Goal: Check status: Check status

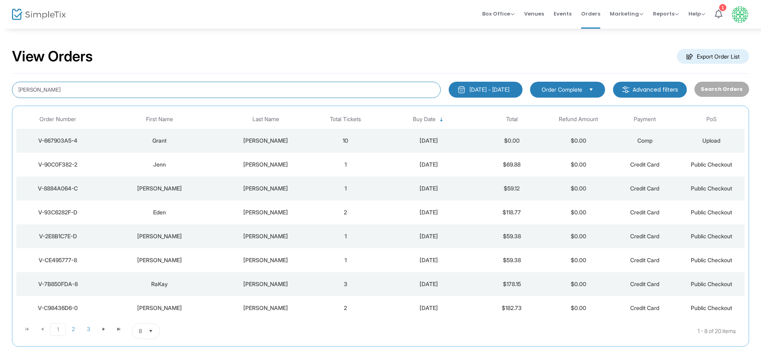
drag, startPoint x: 43, startPoint y: 89, endPoint x: 0, endPoint y: 117, distance: 51.5
click at [0, 116] on div "View Orders Export Order List [PERSON_NAME] [DATE] - [DATE] Last 30 Days [DATE]…" at bounding box center [380, 201] width 761 height 347
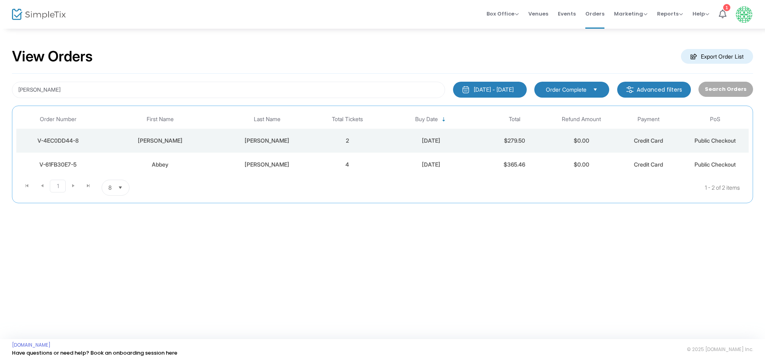
click at [59, 143] on div "V-4EC0DD44-8" at bounding box center [58, 141] width 80 height 8
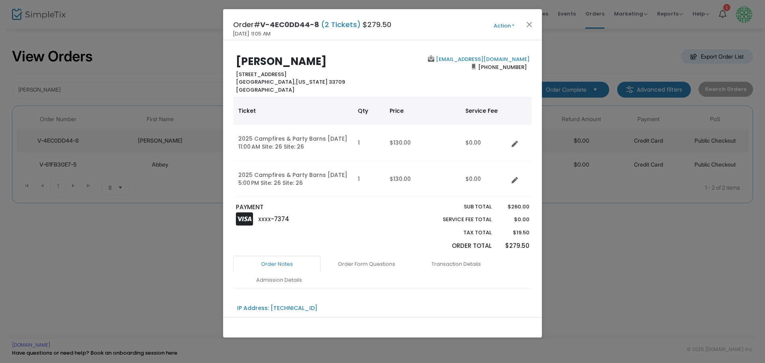
click at [500, 25] on button "Action" at bounding box center [504, 26] width 48 height 9
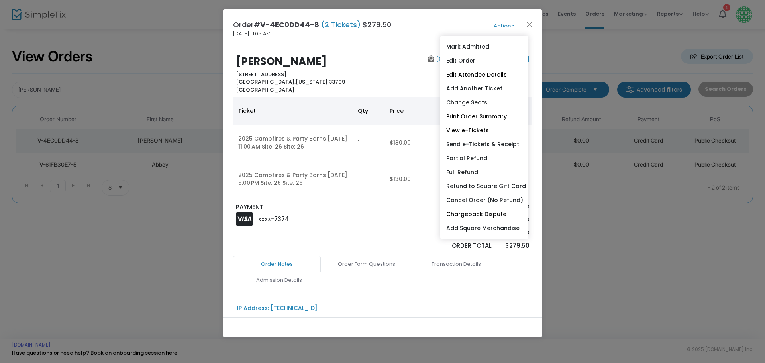
click at [407, 56] on div "[EMAIL_ADDRESS][DOMAIN_NAME] [PHONE_NUMBER]" at bounding box center [458, 74] width 151 height 38
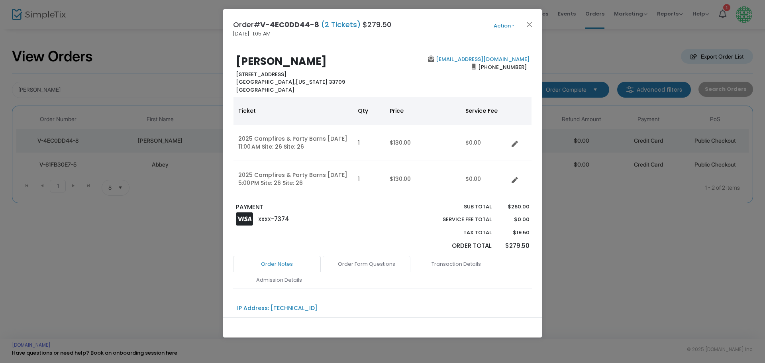
click at [357, 264] on link "Order Form Questions" at bounding box center [367, 264] width 88 height 17
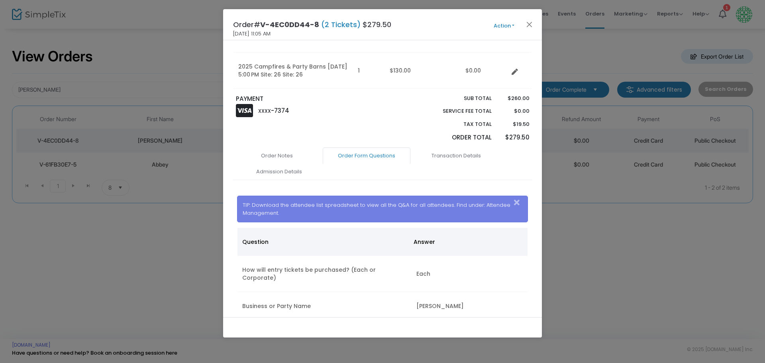
scroll to position [126, 0]
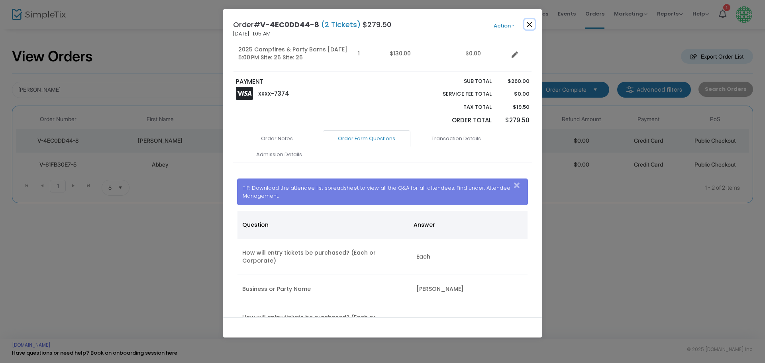
click at [530, 22] on button "Close" at bounding box center [530, 24] width 10 height 10
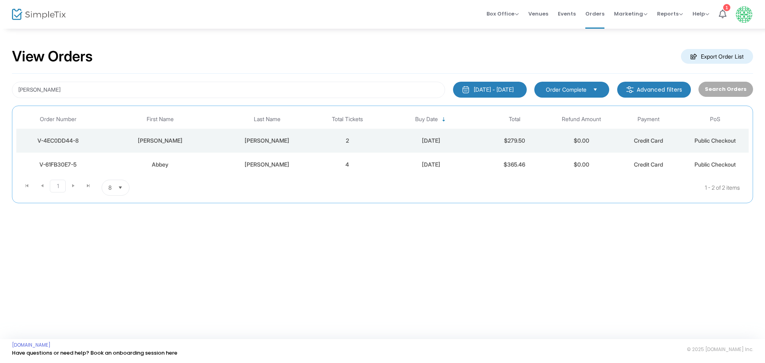
click at [68, 163] on div "V-61FB30E7-5" at bounding box center [58, 165] width 80 height 8
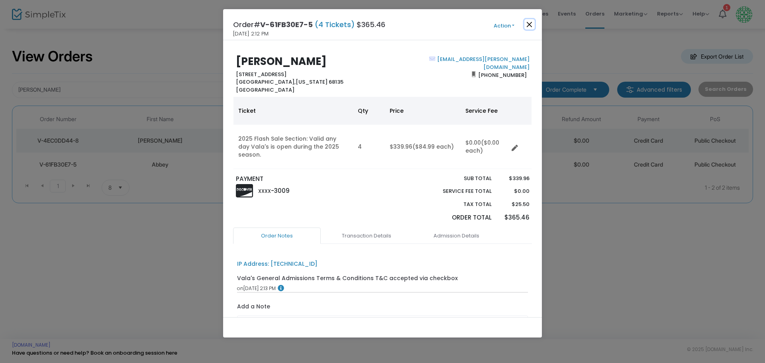
click at [530, 23] on button "Close" at bounding box center [530, 24] width 10 height 10
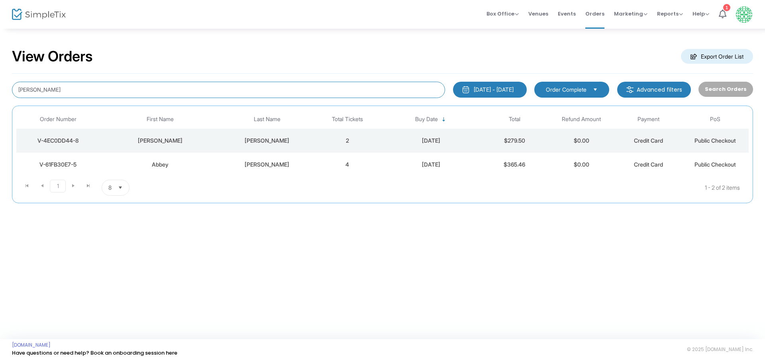
drag, startPoint x: 42, startPoint y: 89, endPoint x: 0, endPoint y: 107, distance: 45.9
click at [0, 106] on div "View Orders Export Order List [PERSON_NAME] [DATE] - [DATE] Last 30 Days [DATE]…" at bounding box center [382, 129] width 765 height 203
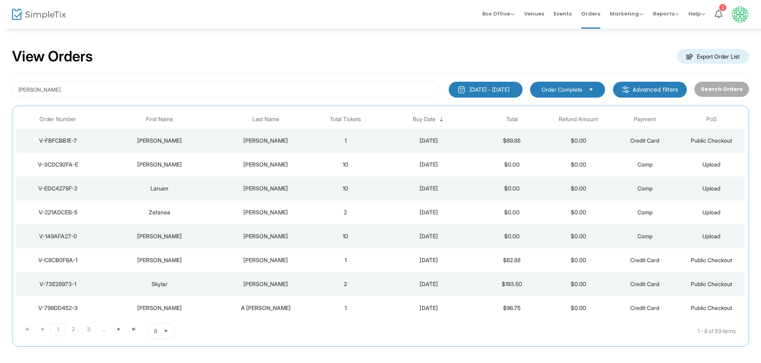
click at [55, 143] on div "V-FBFCBB1E-7" at bounding box center [57, 141] width 79 height 8
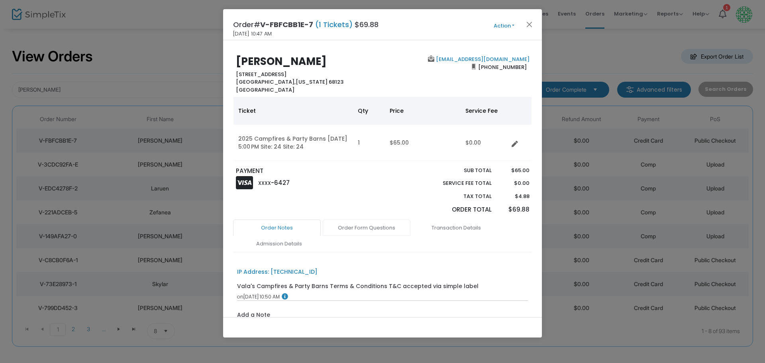
click at [368, 227] on link "Order Form Questions" at bounding box center [367, 228] width 88 height 17
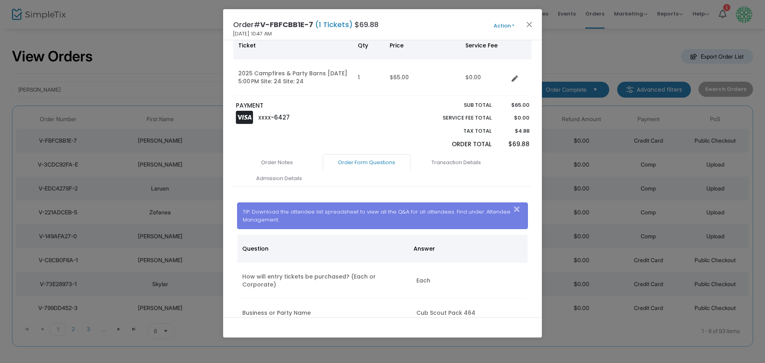
scroll to position [66, 0]
drag, startPoint x: 533, startPoint y: 24, endPoint x: 525, endPoint y: 27, distance: 9.0
click at [533, 23] on button "Close" at bounding box center [530, 24] width 10 height 10
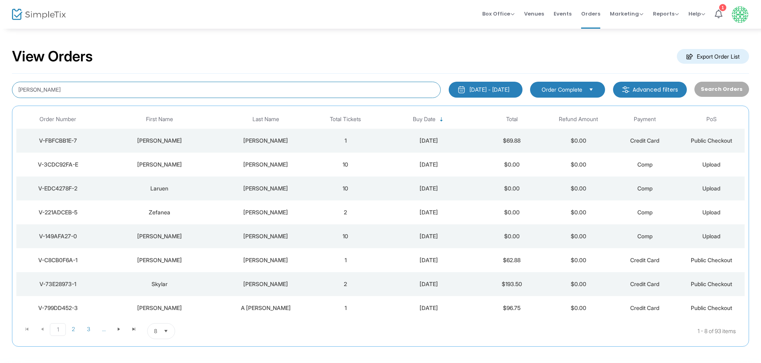
drag, startPoint x: 36, startPoint y: 89, endPoint x: 0, endPoint y: 110, distance: 42.2
click at [0, 109] on div "View Orders Export Order List [PERSON_NAME] [DATE] - [DATE] Last 30 Days [DATE]…" at bounding box center [380, 201] width 761 height 347
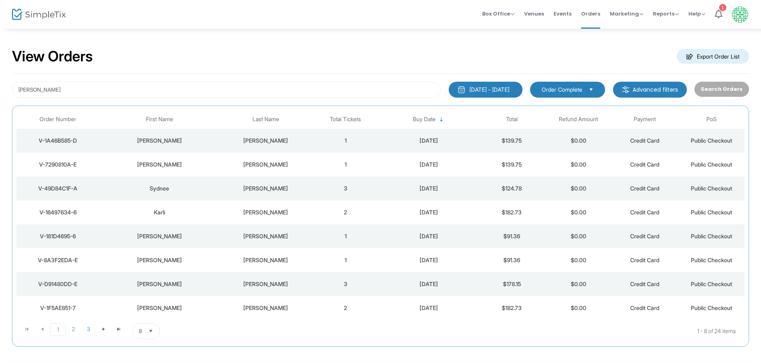
click at [69, 140] on div "V-1A46B585-D" at bounding box center [57, 141] width 79 height 8
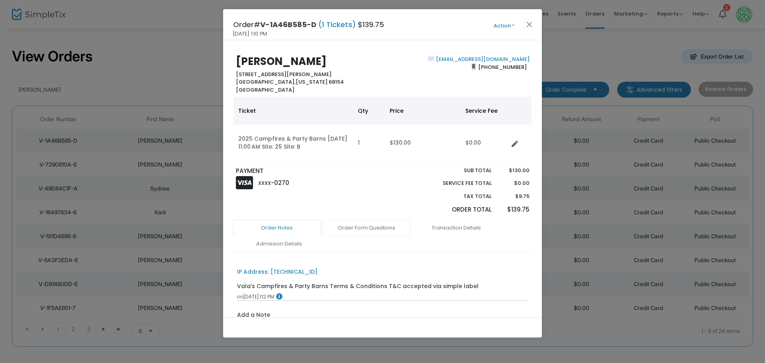
click at [345, 225] on link "Order Form Questions" at bounding box center [367, 228] width 88 height 17
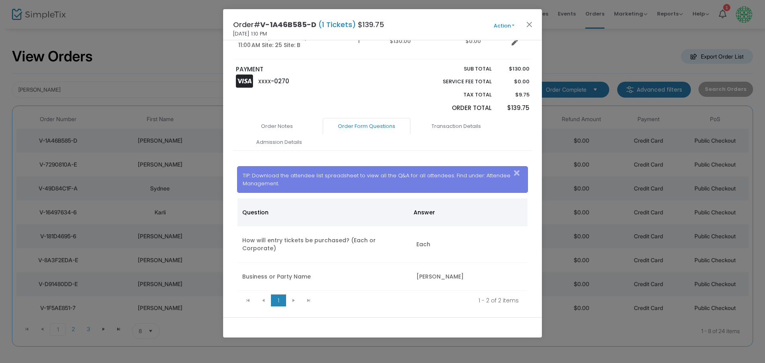
scroll to position [104, 0]
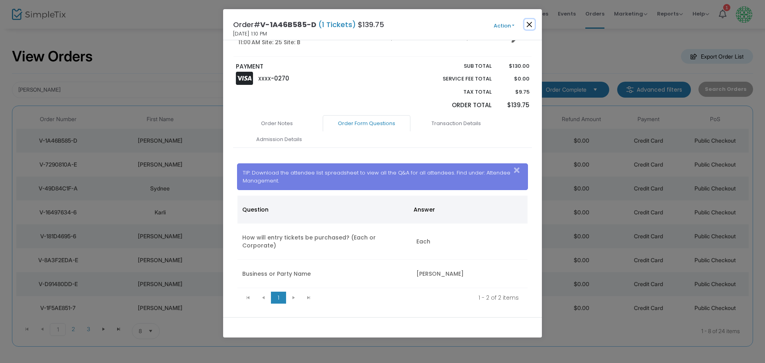
drag, startPoint x: 529, startPoint y: 22, endPoint x: 472, endPoint y: 27, distance: 58.0
click at [529, 22] on button "Close" at bounding box center [530, 24] width 10 height 10
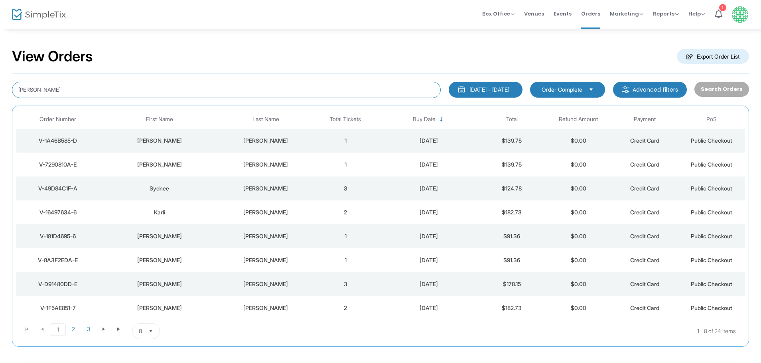
drag, startPoint x: 32, startPoint y: 89, endPoint x: 0, endPoint y: 113, distance: 39.9
click at [0, 112] on div "View Orders Export Order List [PERSON_NAME] [DATE] - [DATE] Last 30 Days [DATE]…" at bounding box center [380, 201] width 761 height 347
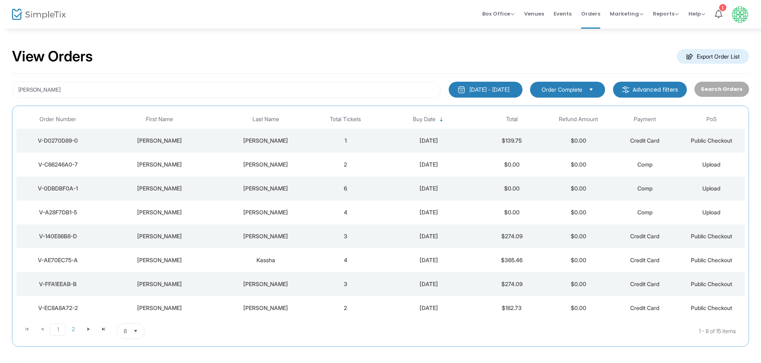
click at [77, 138] on div "V-D0270D89-0" at bounding box center [57, 141] width 79 height 8
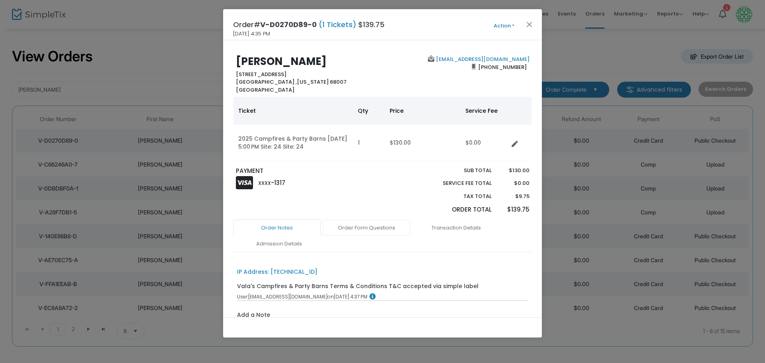
click at [366, 227] on link "Order Form Questions" at bounding box center [367, 228] width 88 height 17
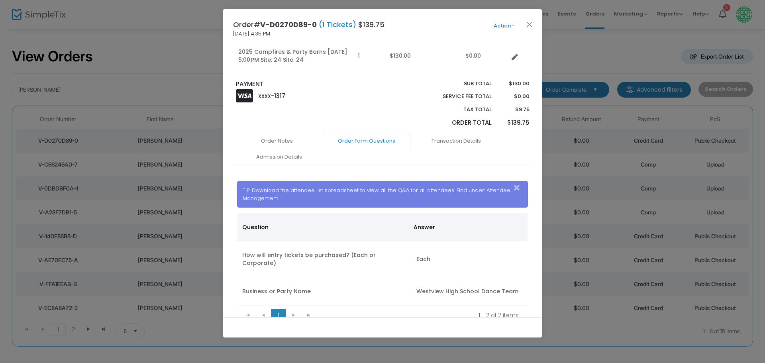
scroll to position [92, 0]
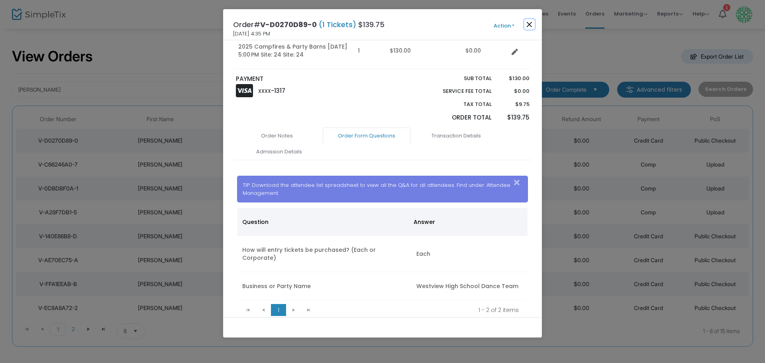
click at [530, 22] on button "Close" at bounding box center [530, 24] width 10 height 10
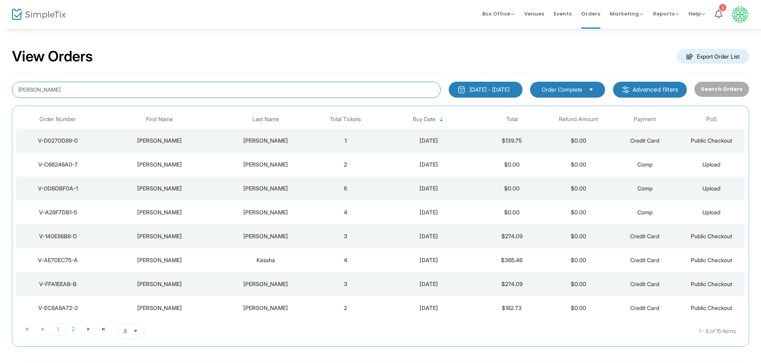
drag, startPoint x: 42, startPoint y: 86, endPoint x: 0, endPoint y: 97, distance: 43.3
click at [0, 96] on div "View Orders Export Order List [PERSON_NAME] [DATE] - [DATE] Last 30 Days [DATE]…" at bounding box center [380, 201] width 761 height 347
type input "long"
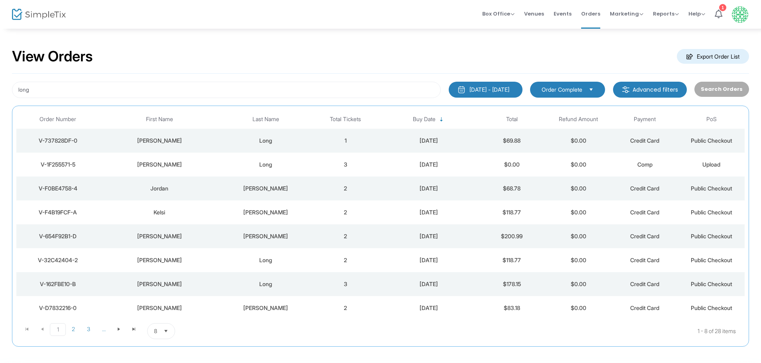
click at [55, 140] on div "V-737828DF-0" at bounding box center [57, 141] width 79 height 8
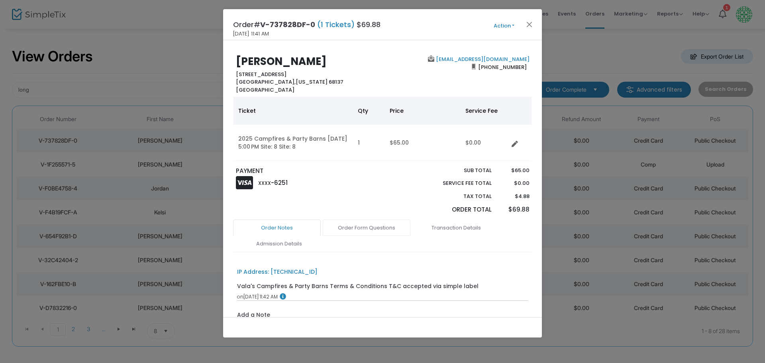
click at [362, 231] on link "Order Form Questions" at bounding box center [367, 228] width 88 height 17
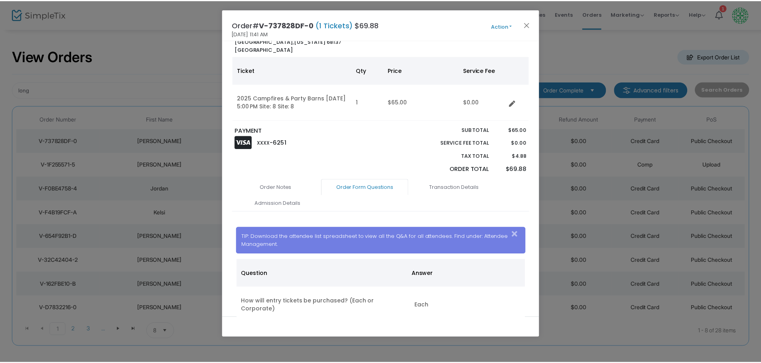
scroll to position [67, 0]
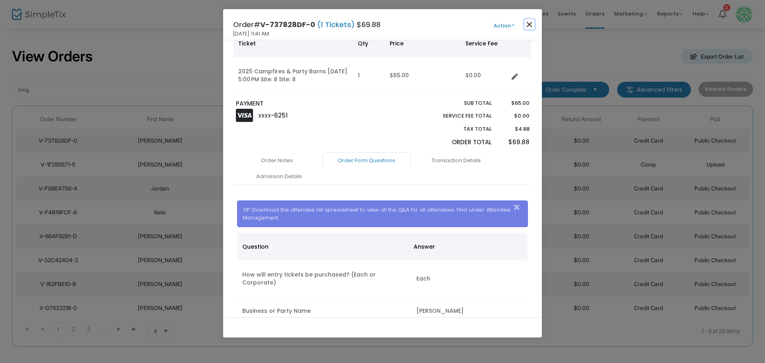
click at [527, 24] on button "Close" at bounding box center [530, 24] width 10 height 10
